Goal: Navigation & Orientation: Find specific page/section

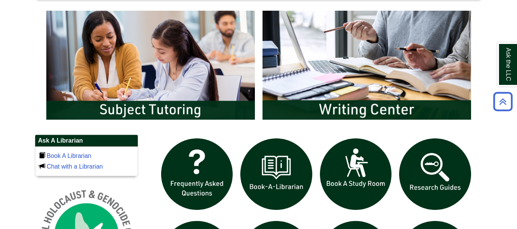
scroll to position [726, 0]
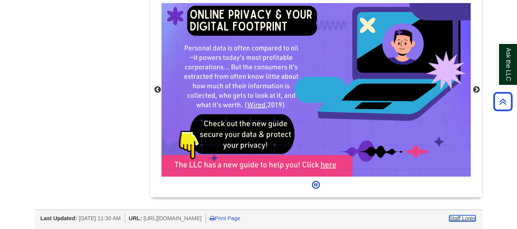
click at [470, 219] on link "Staff Login" at bounding box center [463, 219] width 26 height 6
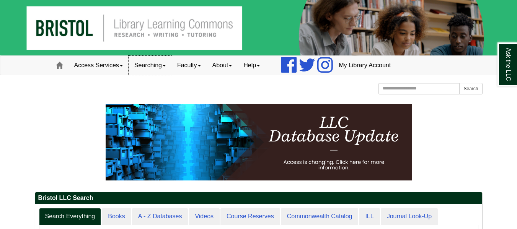
click at [164, 69] on link "Searching" at bounding box center [150, 65] width 43 height 19
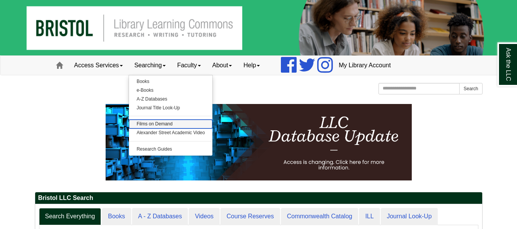
click at [166, 126] on link "Films on Demand" at bounding box center [171, 124] width 84 height 9
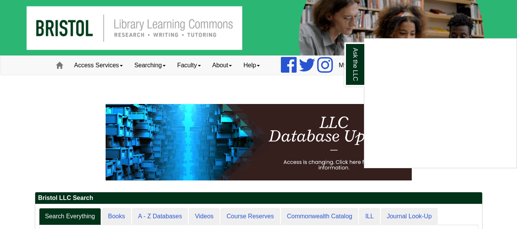
click at [157, 67] on div "Ask the LLC" at bounding box center [258, 114] width 517 height 229
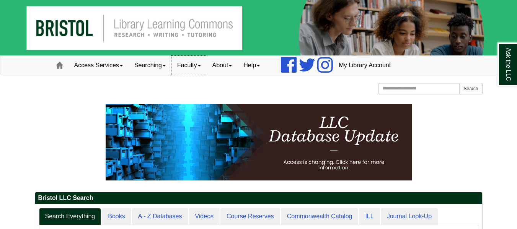
click at [191, 59] on link "Faculty" at bounding box center [189, 65] width 35 height 19
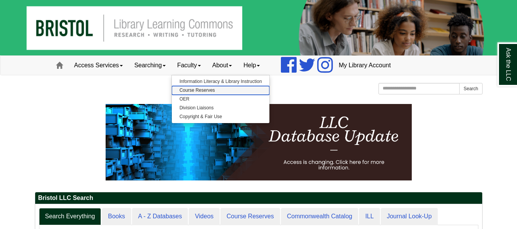
click at [196, 90] on link "Course Reserves" at bounding box center [221, 90] width 98 height 9
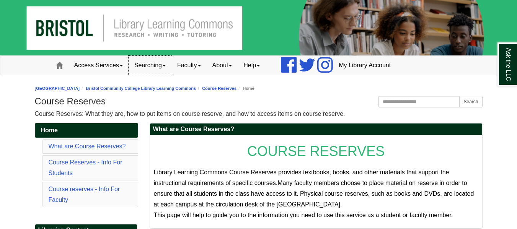
click at [155, 64] on link "Searching" at bounding box center [150, 65] width 43 height 19
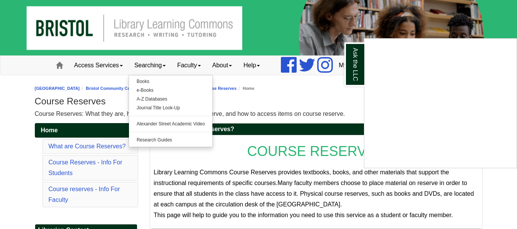
click at [162, 98] on div "Ask the LLC" at bounding box center [258, 114] width 517 height 229
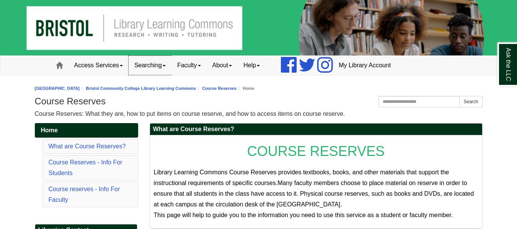
click at [152, 65] on link "Searching" at bounding box center [150, 65] width 43 height 19
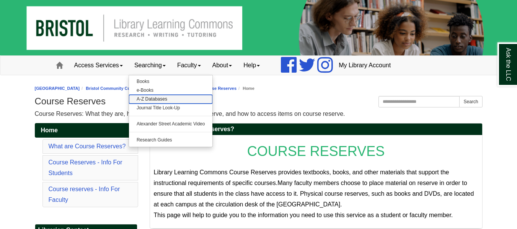
click at [155, 102] on link "A-Z Databases" at bounding box center [171, 99] width 84 height 9
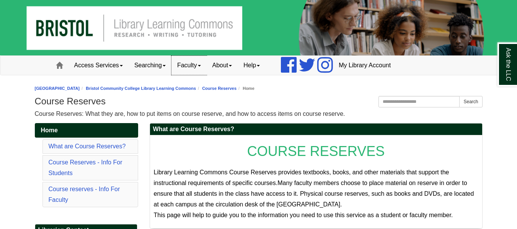
click at [196, 67] on link "Faculty" at bounding box center [189, 65] width 35 height 19
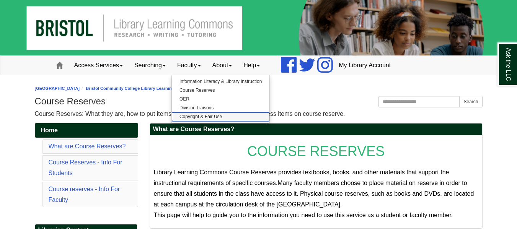
click at [202, 119] on link "Copyright & Fair Use" at bounding box center [221, 117] width 98 height 9
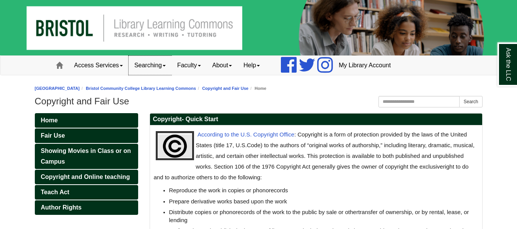
click at [160, 64] on link "Searching" at bounding box center [150, 65] width 43 height 19
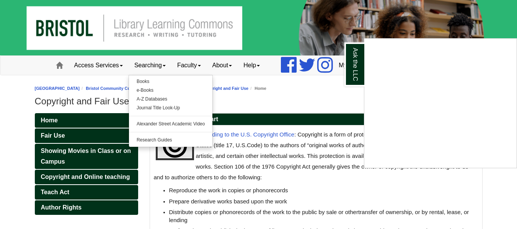
drag, startPoint x: 275, startPoint y: 82, endPoint x: 512, endPoint y: 10, distance: 247.5
click at [512, 10] on div "Ask the LLC" at bounding box center [258, 114] width 517 height 229
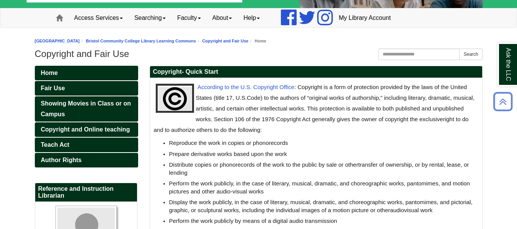
scroll to position [294, 0]
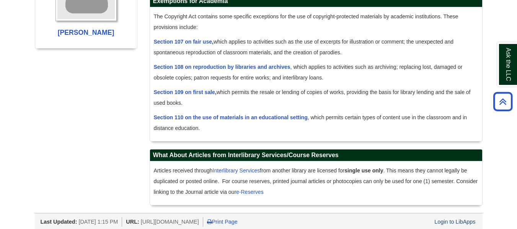
click at [465, 222] on div "Login to LibApps" at bounding box center [455, 223] width 43 height 10
click at [463, 220] on link "Login to LibApps" at bounding box center [455, 222] width 41 height 6
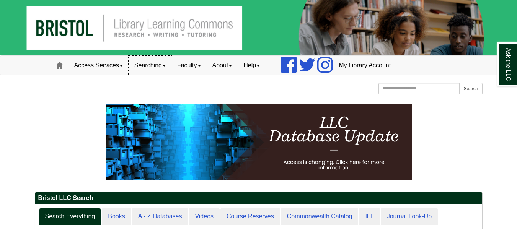
click at [167, 61] on link "Searching" at bounding box center [150, 65] width 43 height 19
click at [171, 69] on link "Searching" at bounding box center [150, 65] width 43 height 19
